Goal: Transaction & Acquisition: Book appointment/travel/reservation

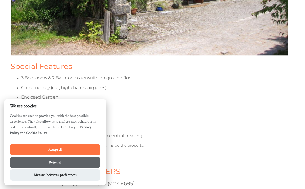
click at [62, 163] on button "Reject all" at bounding box center [55, 162] width 91 height 11
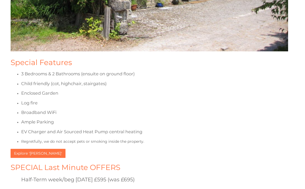
scroll to position [316, 0]
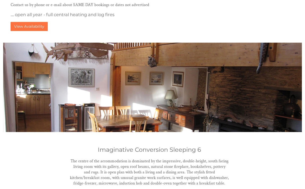
scroll to position [527, 0]
click at [16, 22] on link "View Availability" at bounding box center [29, 26] width 37 height 9
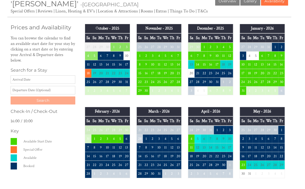
scroll to position [88, 0]
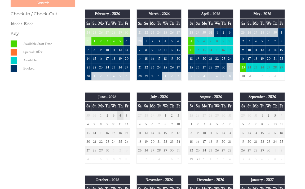
click at [121, 114] on td "4" at bounding box center [120, 115] width 6 height 9
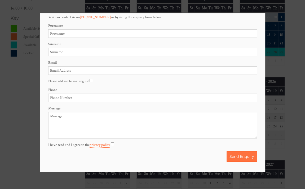
scroll to position [201, 0]
